Goal: Information Seeking & Learning: Understand process/instructions

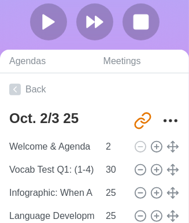
scroll to position [201, 3]
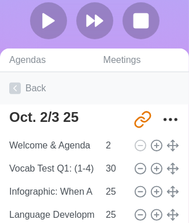
click at [21, 88] on link "Back" at bounding box center [94, 88] width 189 height 32
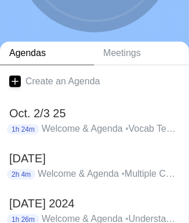
scroll to position [158, 0]
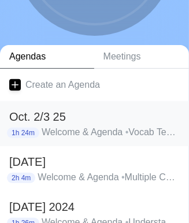
click at [67, 126] on p "Welcome & Agenda • Vocab Test Q1: (1-4) • Infographic: When A Crop Becomes King…" at bounding box center [111, 132] width 138 height 14
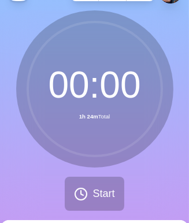
scroll to position [25, 0]
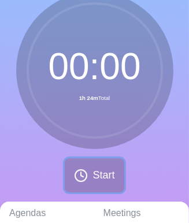
click at [98, 173] on span "Start" at bounding box center [104, 176] width 22 height 16
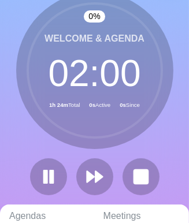
scroll to position [52, 0]
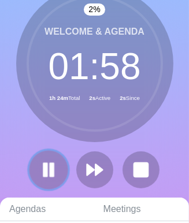
click at [51, 164] on rect at bounding box center [51, 170] width 3 height 13
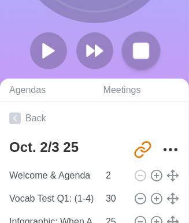
scroll to position [173, 3]
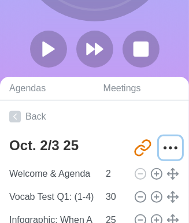
click at [162, 145] on icon "More" at bounding box center [170, 148] width 19 height 19
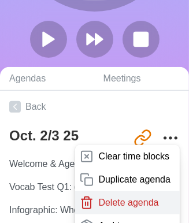
scroll to position [182, 3]
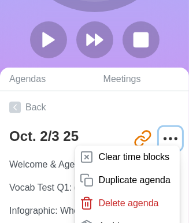
click at [161, 137] on icon "More" at bounding box center [170, 139] width 19 height 19
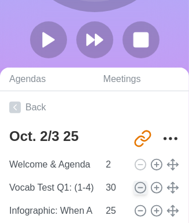
scroll to position [191, 3]
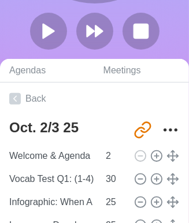
click at [89, 183] on div "Vocab Test Q1: (1-4) 30" at bounding box center [95, 179] width 180 height 23
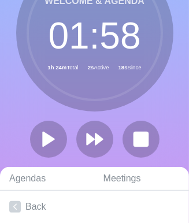
scroll to position [81, 3]
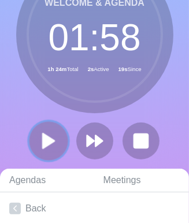
click at [43, 139] on polygon at bounding box center [49, 141] width 12 height 14
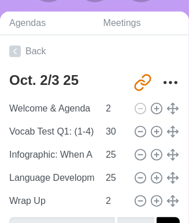
scroll to position [239, 0]
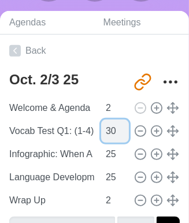
click at [101, 131] on input "30" at bounding box center [115, 131] width 28 height 23
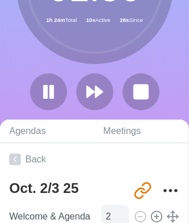
scroll to position [127, 0]
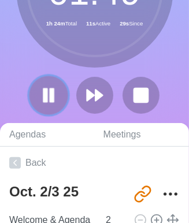
click at [42, 94] on icon at bounding box center [49, 96] width 20 height 20
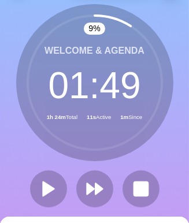
scroll to position [0, 6]
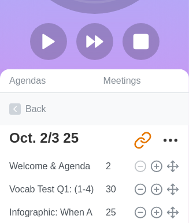
click at [31, 104] on link "Back" at bounding box center [94, 109] width 189 height 32
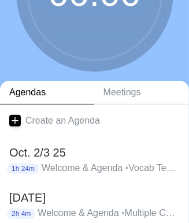
scroll to position [124, 0]
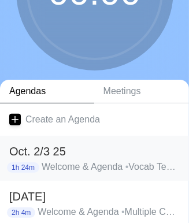
click at [84, 165] on p "Welcome & Agenda • Vocab Test Q1: (1-4) • Infographic: When A Crop Becomes King…" at bounding box center [111, 167] width 138 height 14
